Goal: Obtain resource: Obtain resource

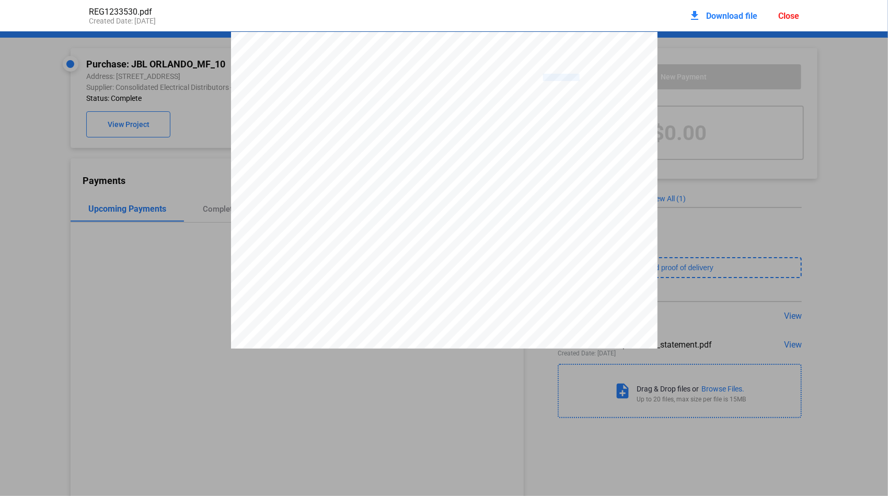
scroll to position [244, 0]
click at [796, 13] on div "Close" at bounding box center [788, 16] width 21 height 10
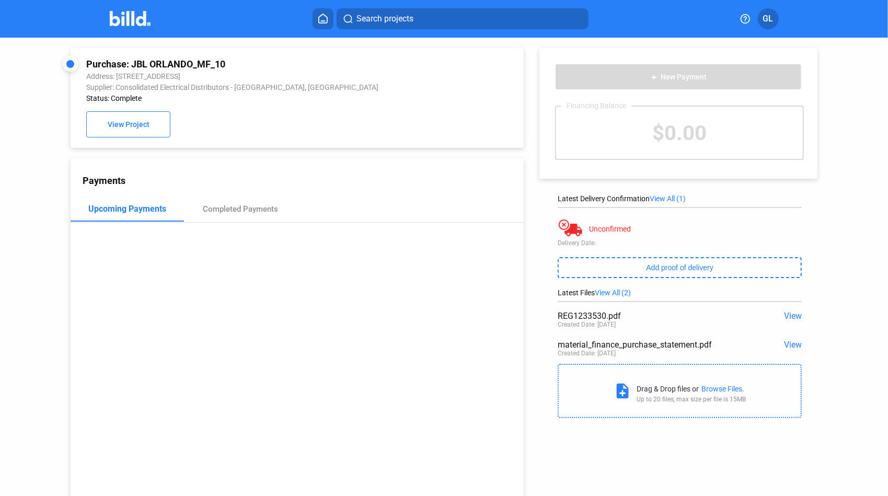
click at [377, 13] on span "Search projects" at bounding box center [385, 19] width 57 height 13
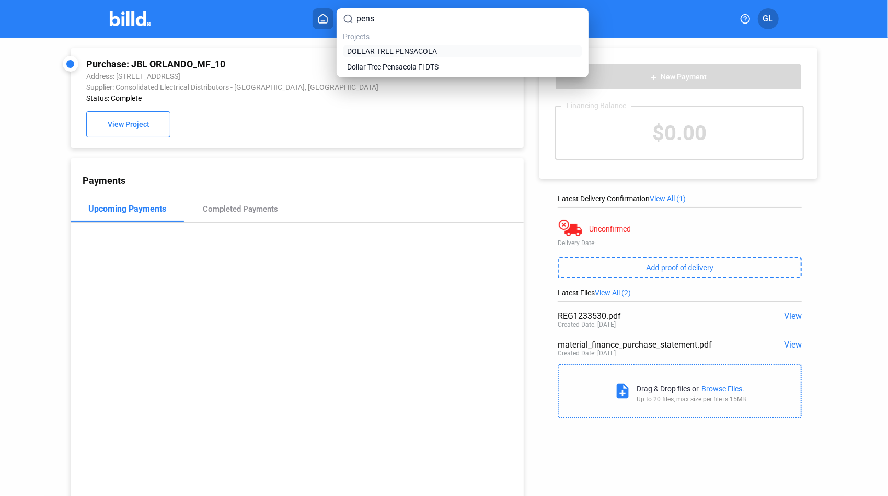
type input "pens"
click at [387, 53] on span "DOLLAR TREE PENSACOLA" at bounding box center [392, 51] width 90 height 10
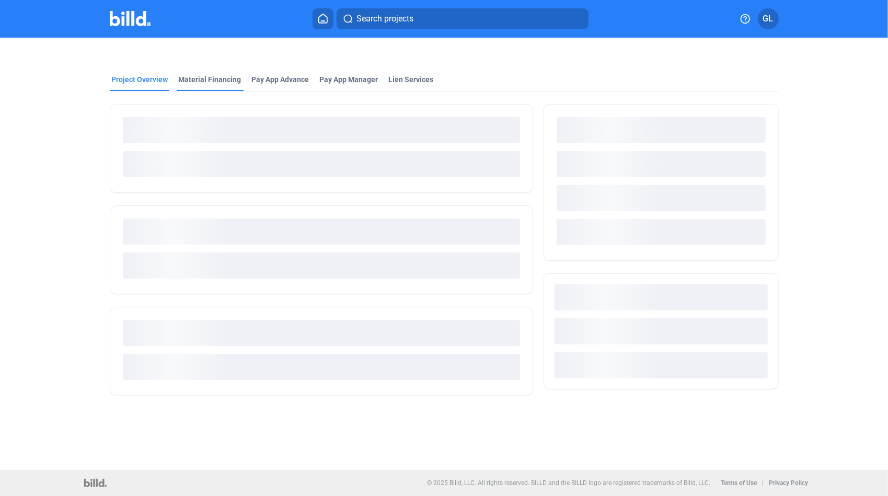
click at [189, 80] on div "Material Financing" at bounding box center [210, 79] width 63 height 10
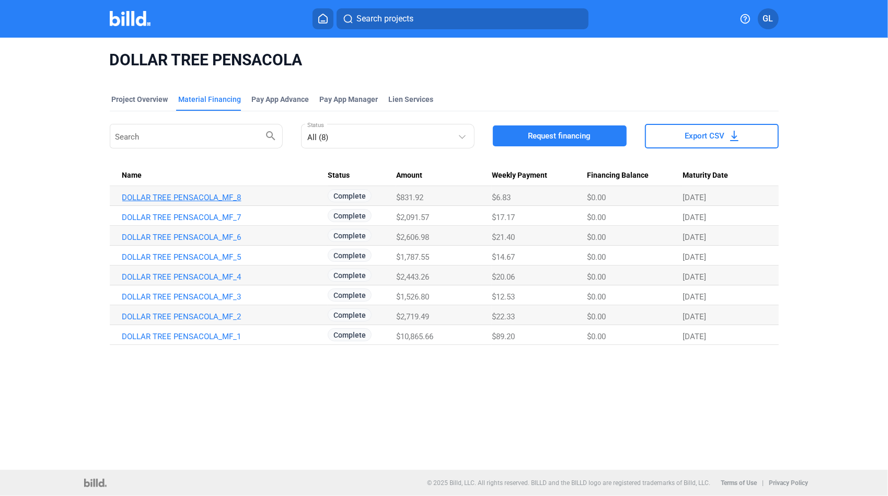
click at [210, 193] on link "DOLLAR TREE PENSACOLA_MF_8" at bounding box center [223, 197] width 202 height 9
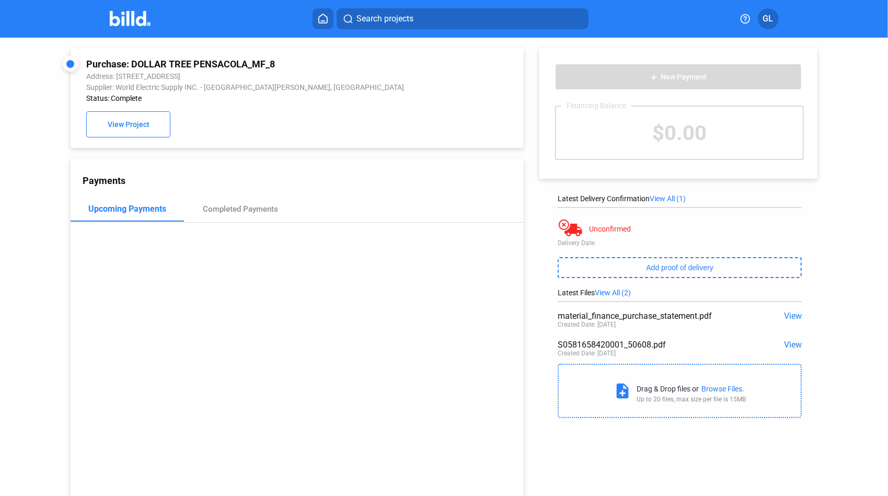
click at [790, 342] on span "View" at bounding box center [793, 345] width 18 height 10
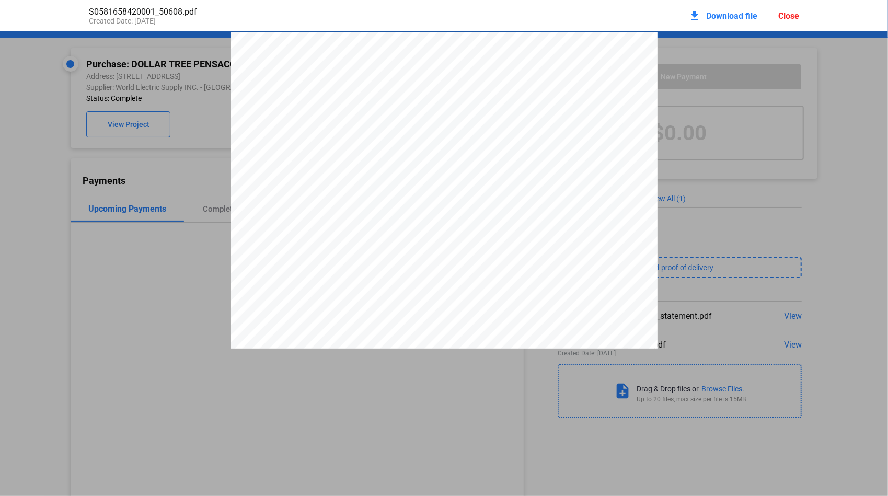
click at [790, 22] on div "download Download file Close" at bounding box center [743, 15] width 111 height 23
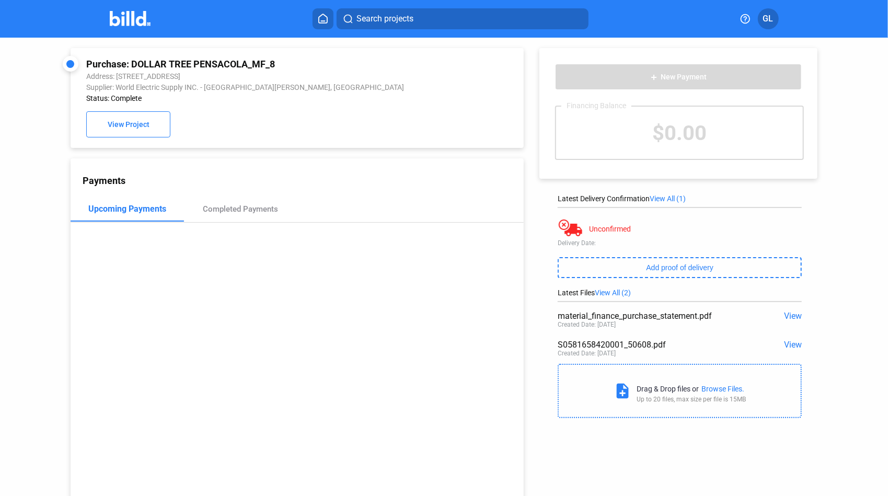
click at [398, 17] on span "Search projects" at bounding box center [385, 19] width 57 height 13
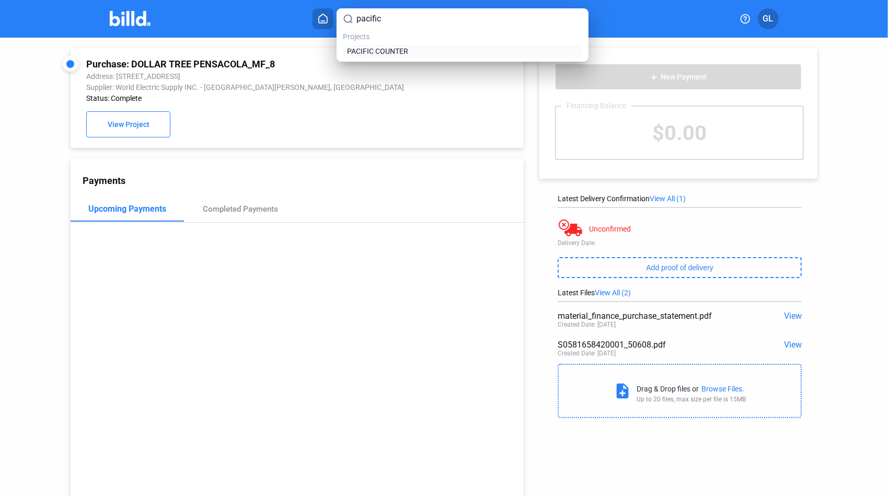
type input "pacific"
click at [392, 49] on span "PACIFIC COUNTER" at bounding box center [377, 51] width 61 height 10
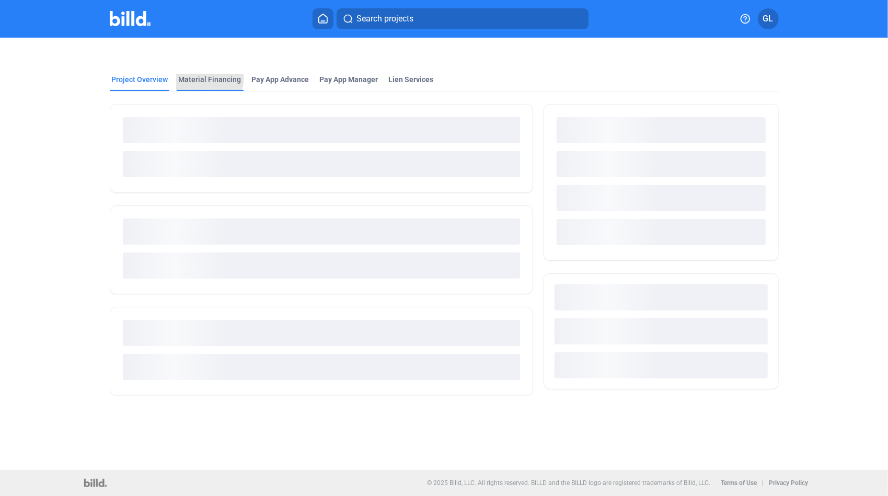
click at [200, 76] on div "Material Financing" at bounding box center [210, 79] width 63 height 10
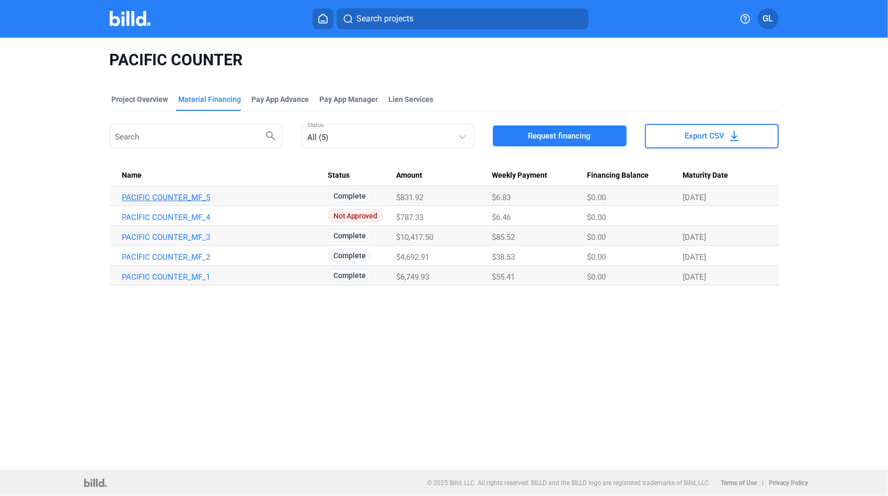
click at [165, 200] on link "PACIFIC COUNTER_MF_5" at bounding box center [223, 197] width 202 height 9
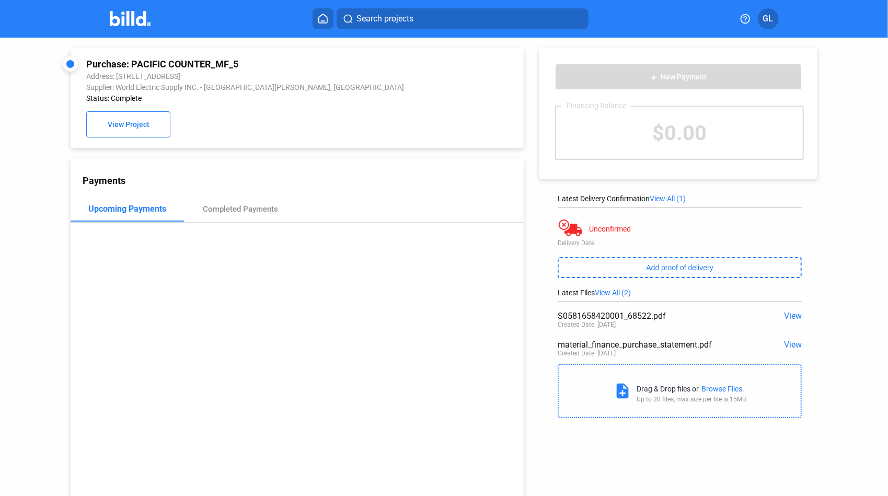
click at [789, 319] on span "View" at bounding box center [793, 316] width 18 height 10
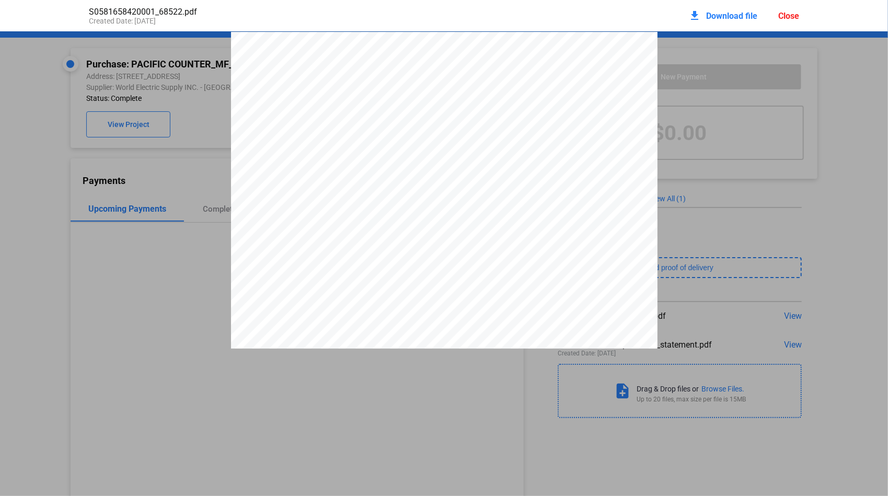
scroll to position [5, 0]
click at [783, 13] on div "Close" at bounding box center [788, 16] width 21 height 10
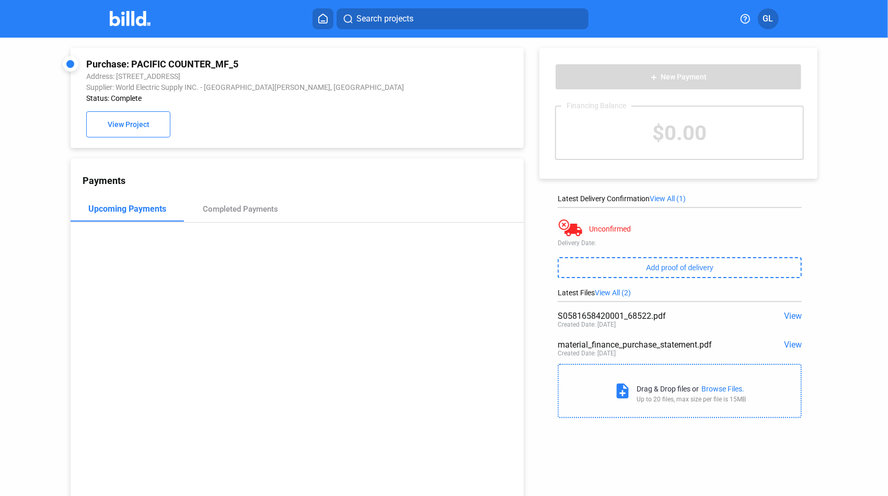
click at [792, 313] on span "View" at bounding box center [793, 316] width 18 height 10
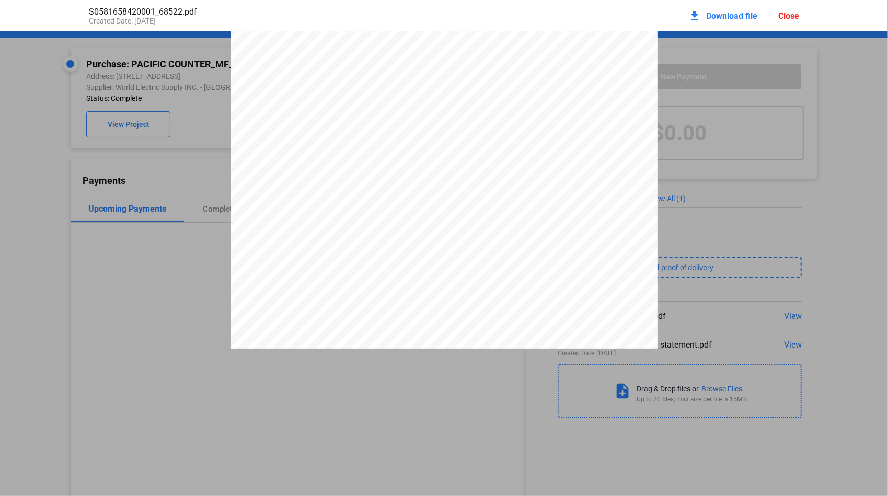
click at [791, 17] on div "Close" at bounding box center [788, 16] width 21 height 10
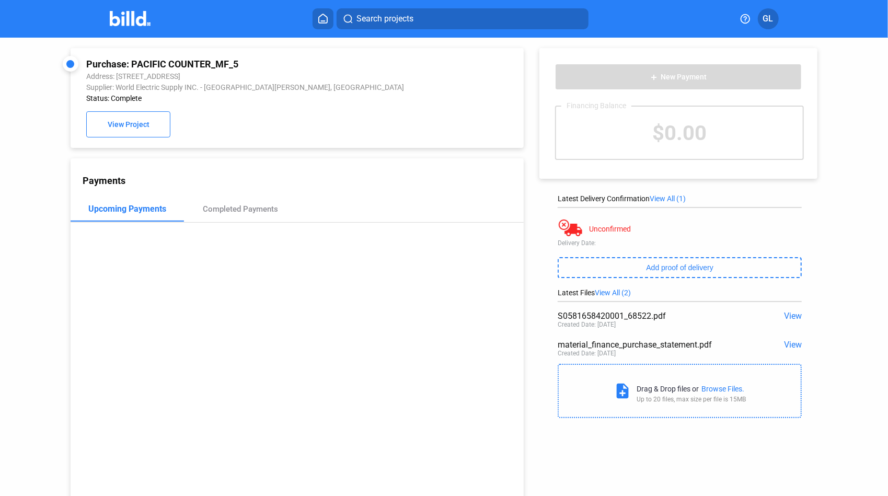
click at [420, 15] on button "Search projects" at bounding box center [463, 18] width 252 height 21
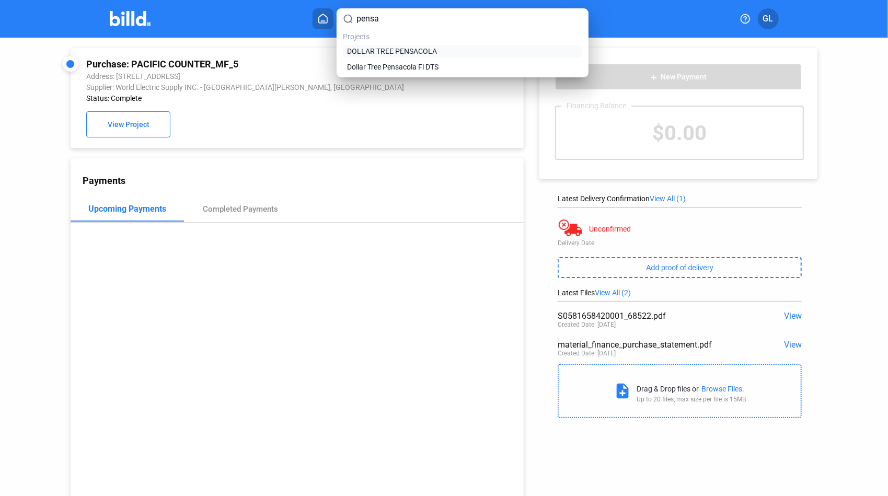
type input "pensa"
click at [412, 56] on span "DOLLAR TREE PENSACOLA" at bounding box center [392, 51] width 90 height 10
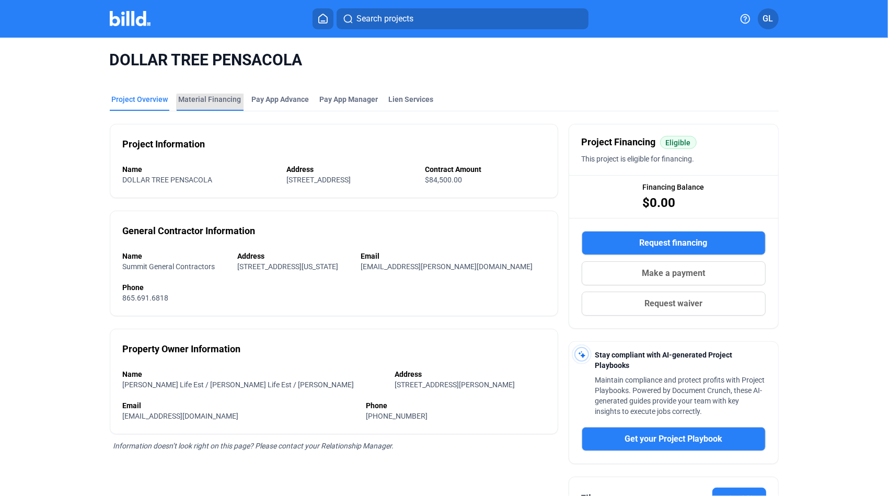
click at [224, 104] on div "Material Financing" at bounding box center [210, 99] width 63 height 10
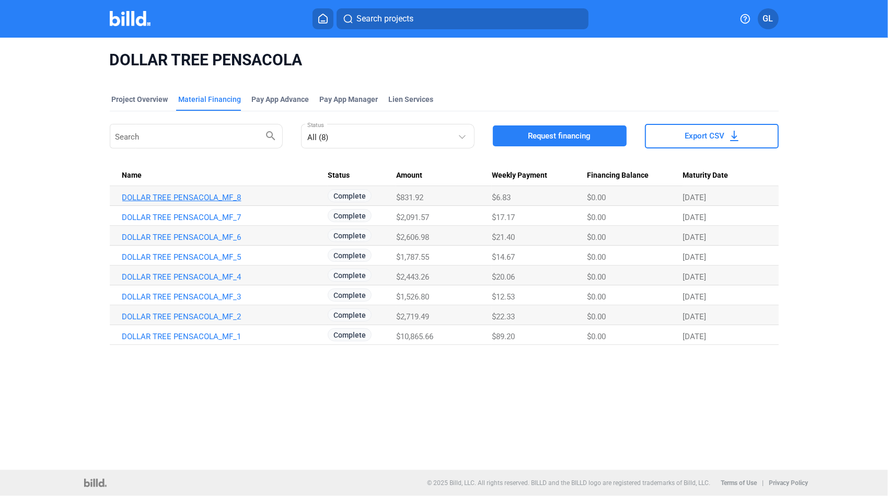
click at [232, 194] on link "DOLLAR TREE PENSACOLA_MF_8" at bounding box center [223, 197] width 202 height 9
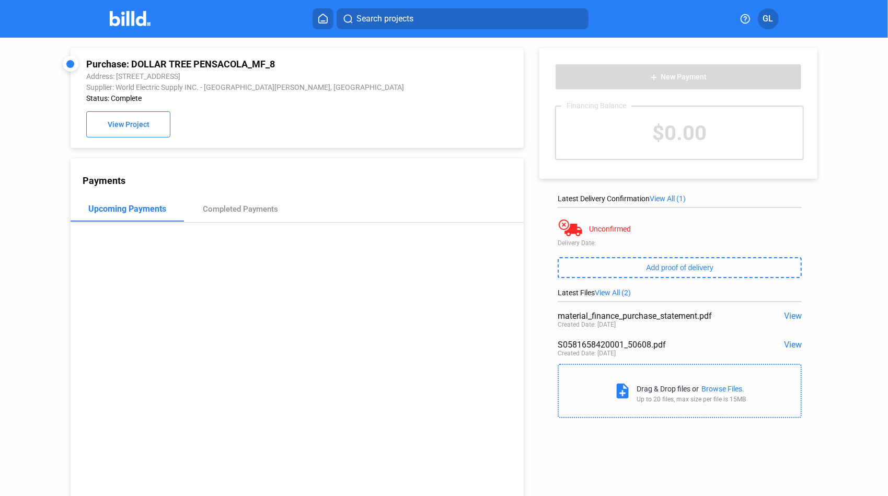
click at [790, 345] on span "View" at bounding box center [793, 345] width 18 height 10
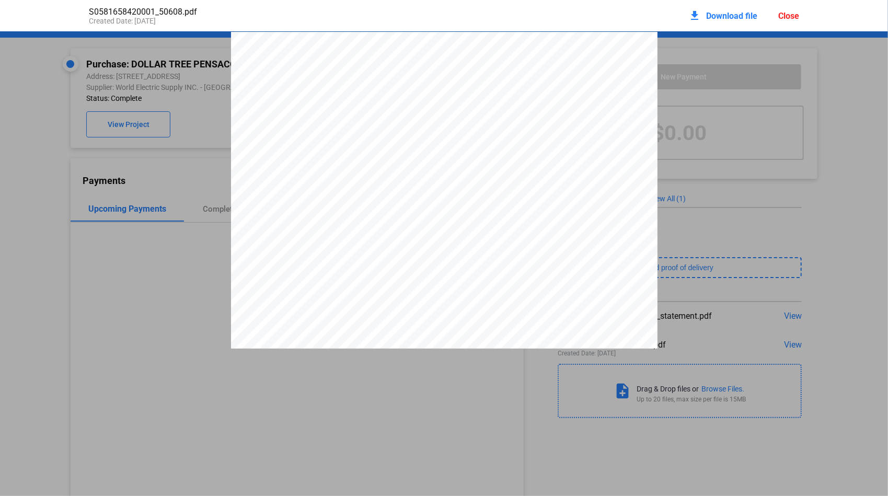
scroll to position [5, 0]
click at [786, 16] on div "Close" at bounding box center [788, 16] width 21 height 10
